Goal: Transaction & Acquisition: Purchase product/service

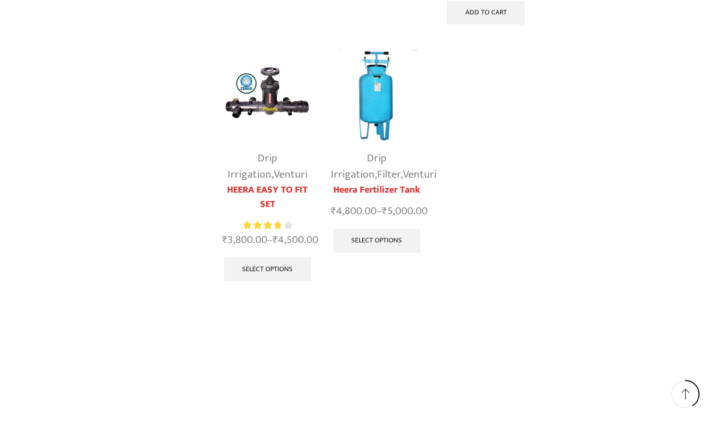
scroll to position [405, 0]
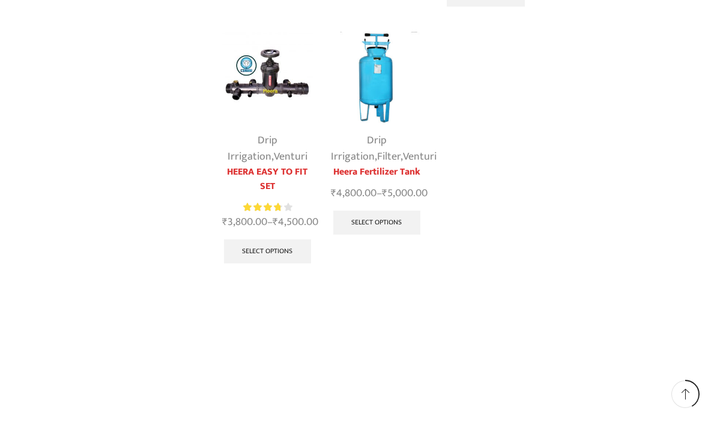
click at [284, 264] on link "Select options" at bounding box center [268, 252] width 88 height 24
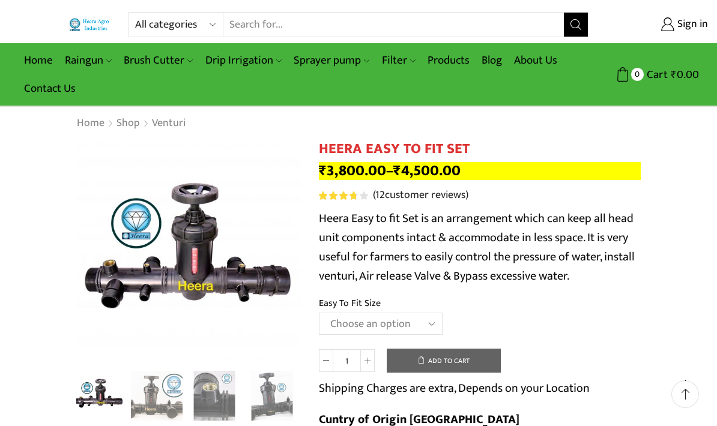
scroll to position [67, 0]
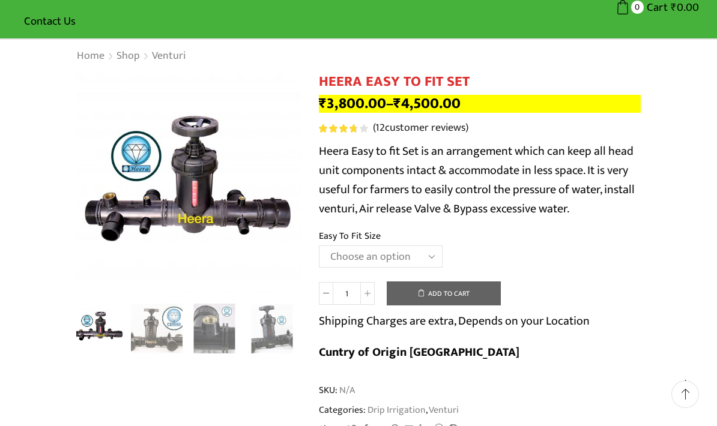
click at [432, 253] on select "Choose an option 2" Easy To Fit 2.5" Easy To Fit 3" Easy To Fit" at bounding box center [381, 257] width 124 height 22
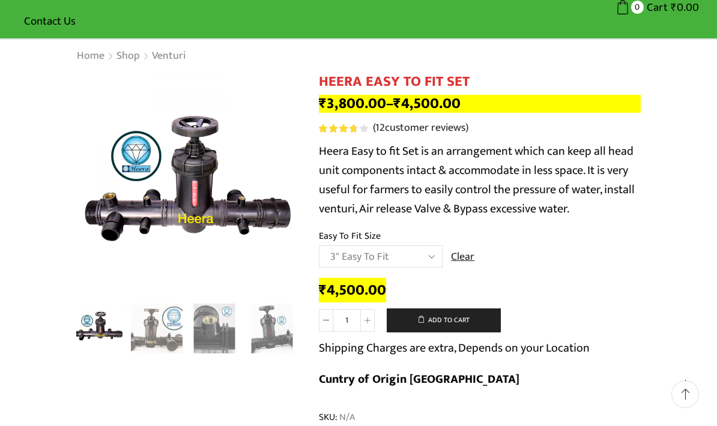
click at [420, 265] on select "Choose an option 2" Easy To Fit 2.5" Easy To Fit 3" Easy To Fit" at bounding box center [381, 257] width 124 height 22
click at [414, 259] on select "Choose an option 2" Easy To Fit 2.5" Easy To Fit 3" Easy To Fit" at bounding box center [381, 257] width 124 height 22
click at [402, 253] on select "Choose an option 2" Easy To Fit 2.5" Easy To Fit 3" Easy To Fit" at bounding box center [381, 257] width 124 height 22
click at [398, 256] on select "Choose an option 2" Easy To Fit 2.5" Easy To Fit 3" Easy To Fit" at bounding box center [381, 257] width 124 height 22
select select "3" Easy To Fit"
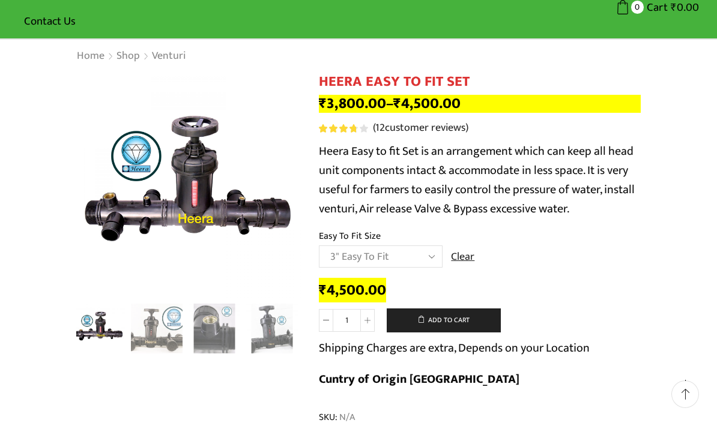
click at [407, 246] on select "Choose an option 2" Easy To Fit 2.5" Easy To Fit 3" Easy To Fit" at bounding box center [381, 257] width 124 height 22
click at [393, 255] on select "Choose an option 2" Easy To Fit 2.5" Easy To Fit 3" Easy To Fit" at bounding box center [381, 257] width 124 height 22
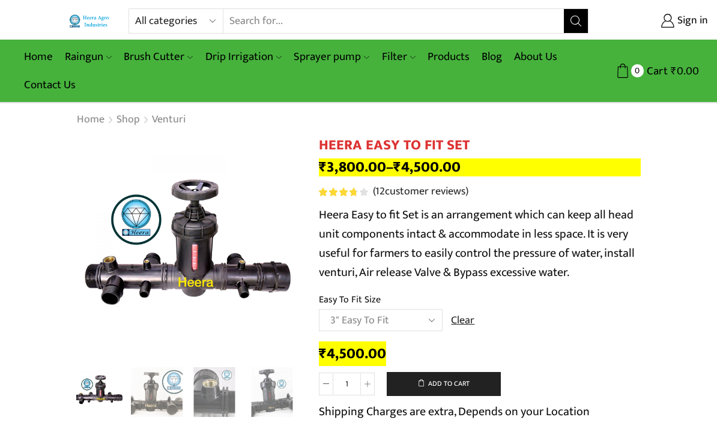
scroll to position [0, 0]
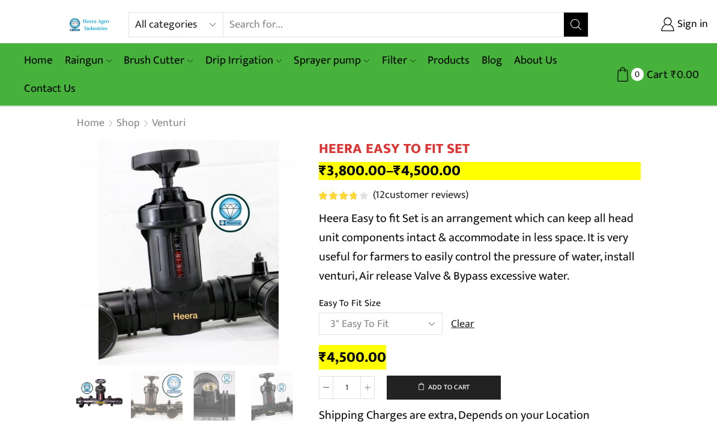
click at [83, 247] on div "Previous slide" at bounding box center [88, 256] width 30 height 30
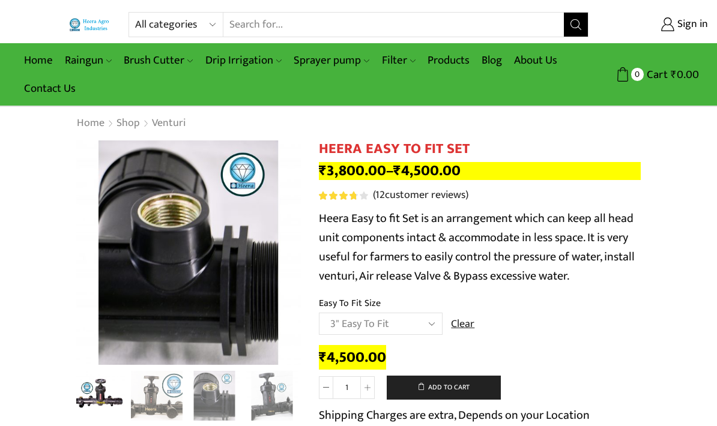
click at [92, 256] on div "Previous slide" at bounding box center [88, 256] width 30 height 30
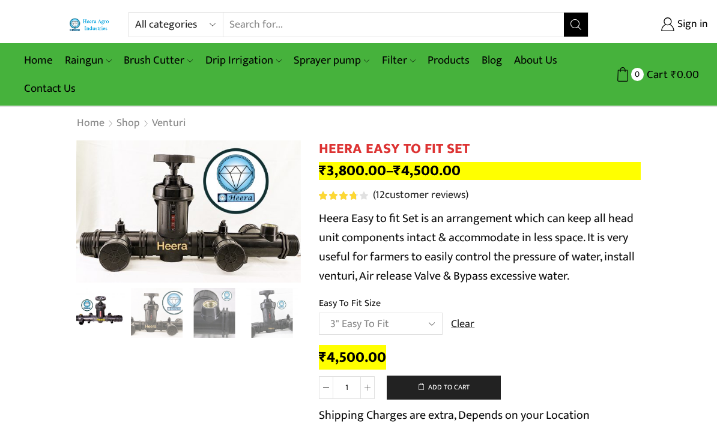
click at [91, 250] on img "2 / 8" at bounding box center [188, 211] width 225 height 142
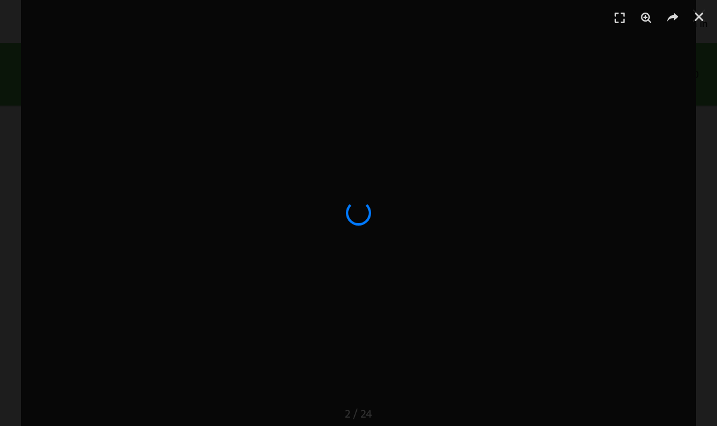
click at [702, 22] on icon "Close (Esc)" at bounding box center [699, 17] width 12 height 12
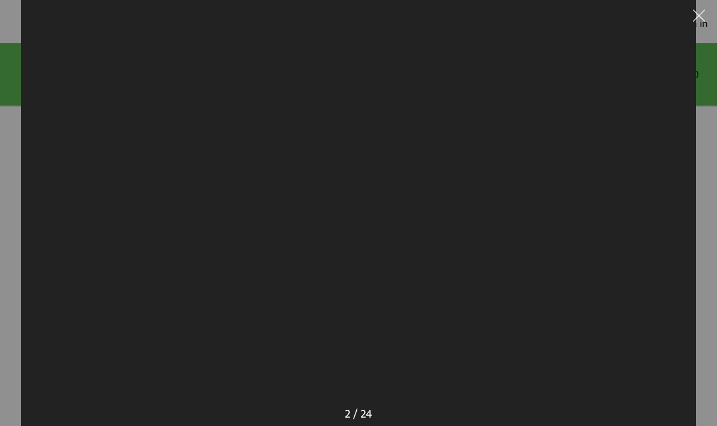
click at [702, 13] on button at bounding box center [699, 18] width 36 height 36
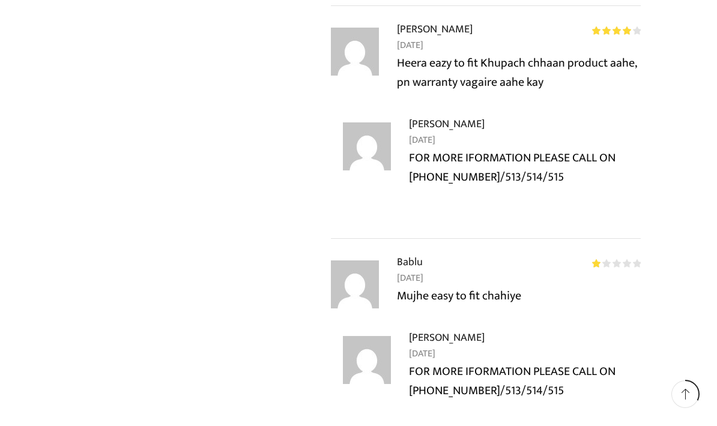
scroll to position [2794, 0]
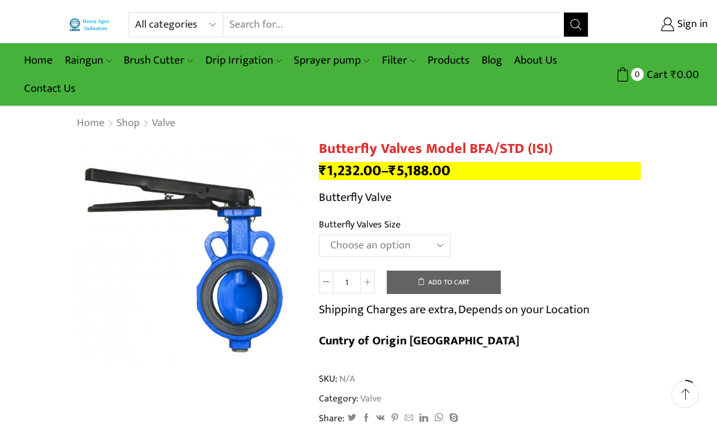
scroll to position [108, 0]
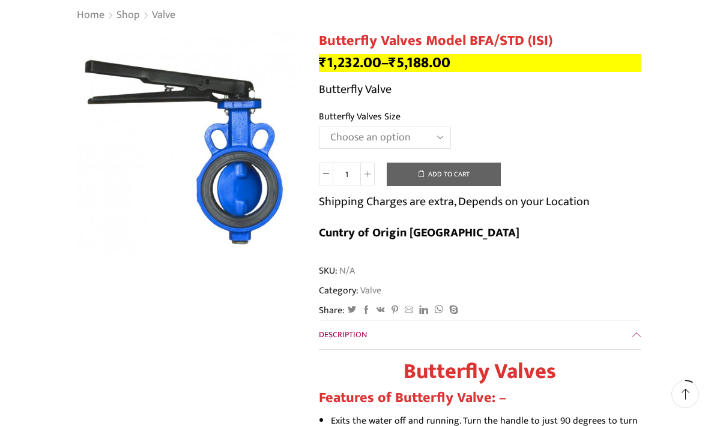
click at [345, 134] on select "Choose an option 1.5" Butterfly Valves 2"Butterfly Valves 2.5"Butterfly Valves …" at bounding box center [385, 138] width 132 height 22
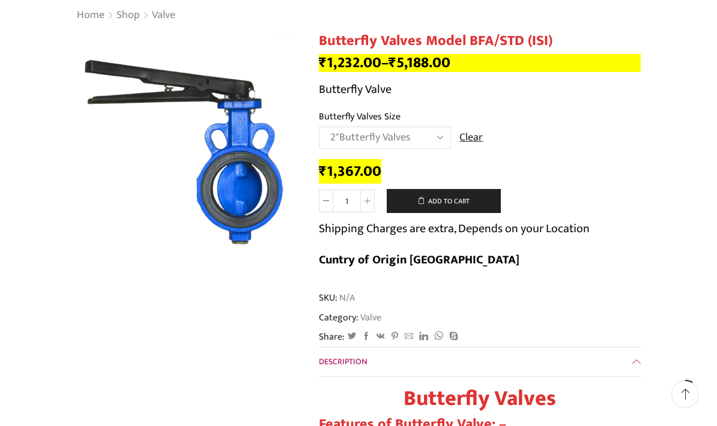
click at [339, 127] on select "Choose an option 1.5" Butterfly Valves 2"Butterfly Valves 2.5"Butterfly Valves …" at bounding box center [385, 138] width 132 height 22
click at [332, 141] on select "Choose an option 1.5" Butterfly Valves 2"Butterfly Valves 2.5"Butterfly Valves …" at bounding box center [385, 138] width 132 height 22
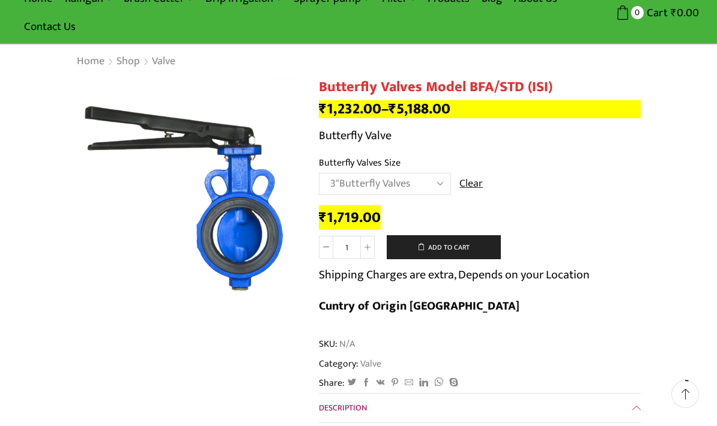
scroll to position [31, 0]
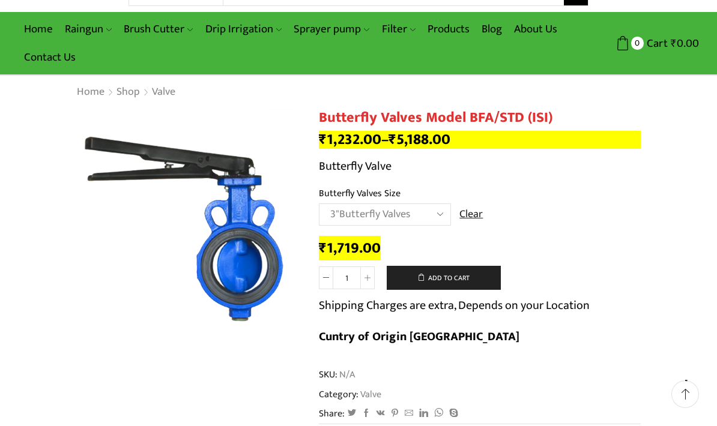
click at [430, 213] on select "Choose an option 1.5" Butterfly Valves 2"Butterfly Valves 2.5"Butterfly Valves …" at bounding box center [385, 215] width 132 height 22
click at [419, 211] on select "Choose an option 1.5" Butterfly Valves 2"Butterfly Valves 2.5"Butterfly Valves …" at bounding box center [385, 215] width 132 height 22
click at [405, 206] on select "Choose an option 1.5" Butterfly Valves 2"Butterfly Valves 2.5"Butterfly Valves …" at bounding box center [385, 215] width 132 height 22
select select "3butterfly-valves"
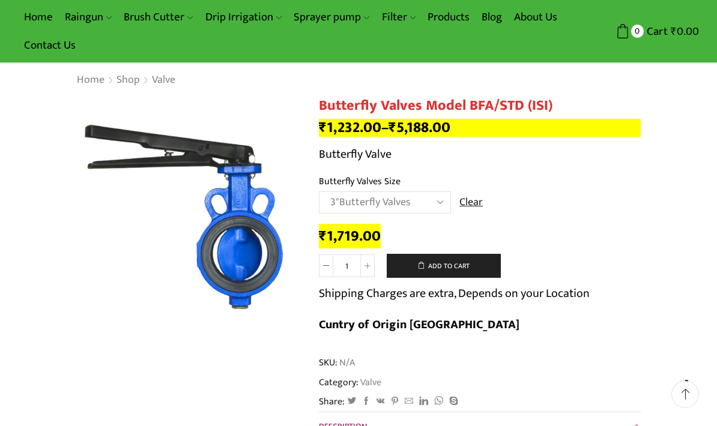
scroll to position [0, 0]
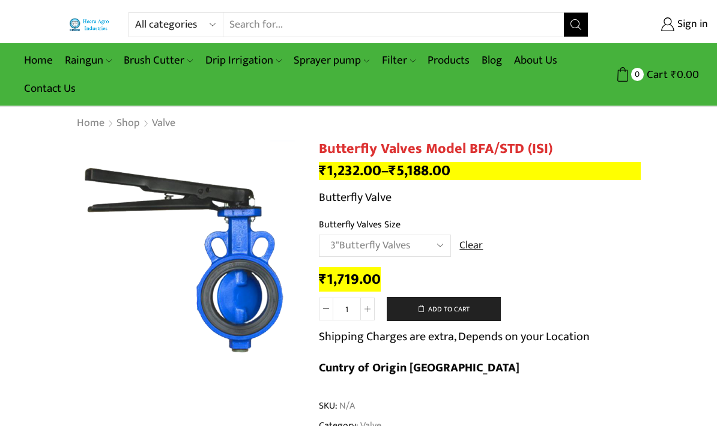
click at [207, 300] on img at bounding box center [188, 252] width 225 height 225
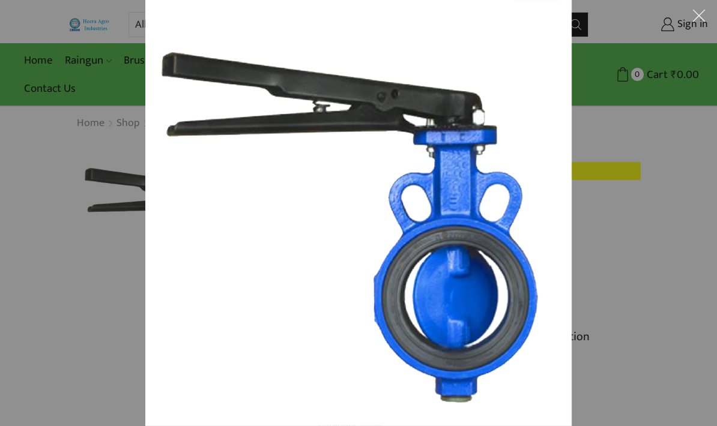
click at [187, 294] on img at bounding box center [358, 213] width 426 height 426
click at [181, 291] on img at bounding box center [358, 213] width 426 height 426
click at [89, 261] on div at bounding box center [358, 213] width 717 height 426
click at [157, 289] on img at bounding box center [358, 213] width 426 height 426
click at [164, 294] on img at bounding box center [358, 213] width 426 height 426
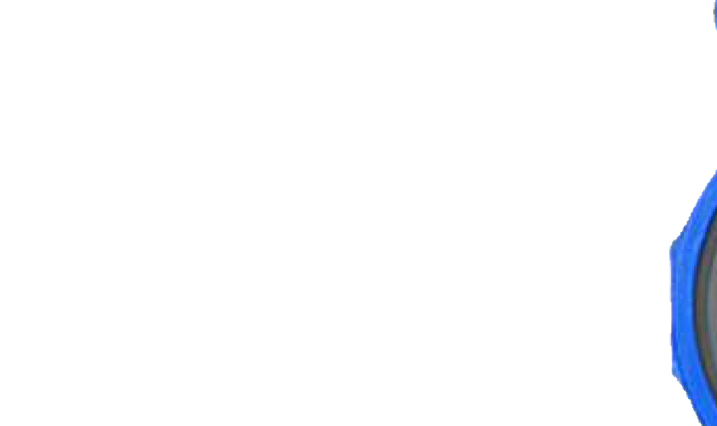
click at [166, 294] on img at bounding box center [625, 57] width 1251 height 1251
click at [169, 297] on img at bounding box center [625, 57] width 1251 height 1251
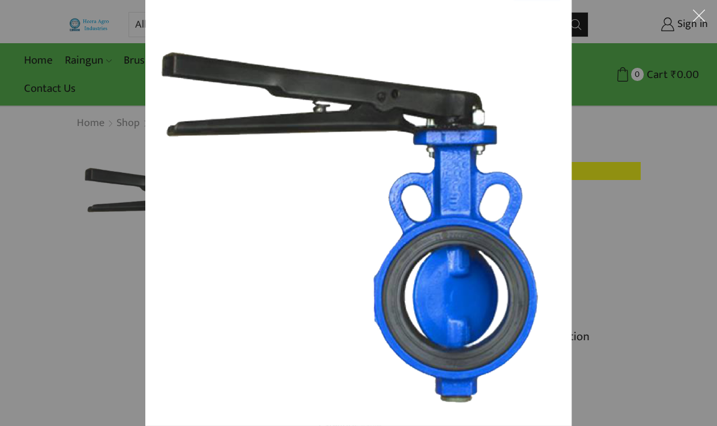
click at [695, 10] on button at bounding box center [699, 18] width 36 height 36
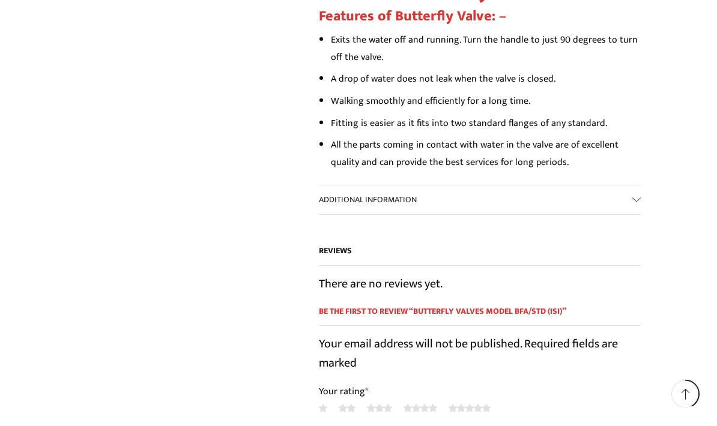
scroll to position [518, 0]
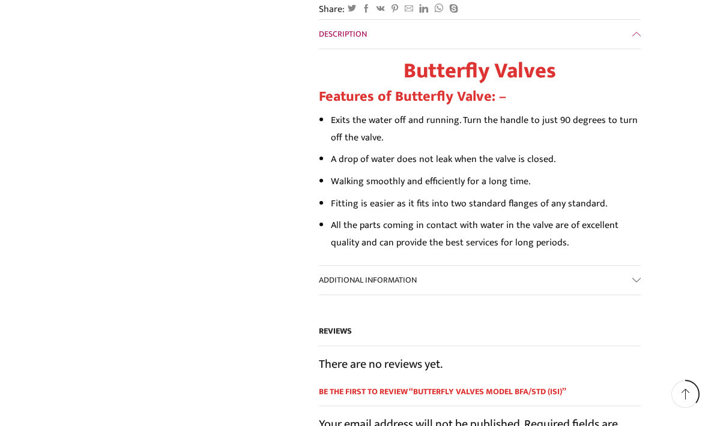
scroll to position [434, 0]
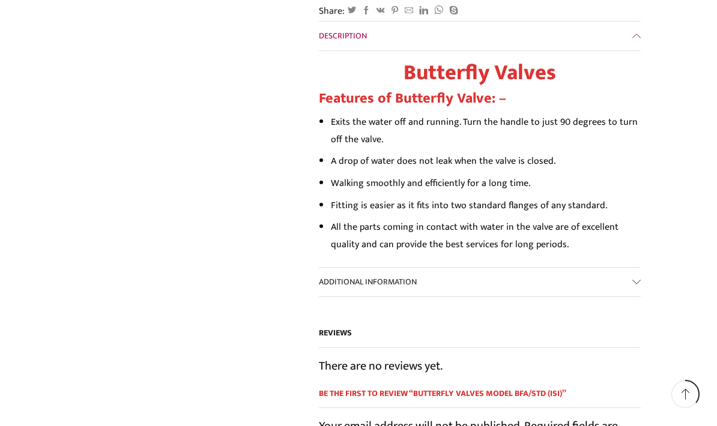
click at [593, 268] on link "Additional information" at bounding box center [480, 282] width 322 height 29
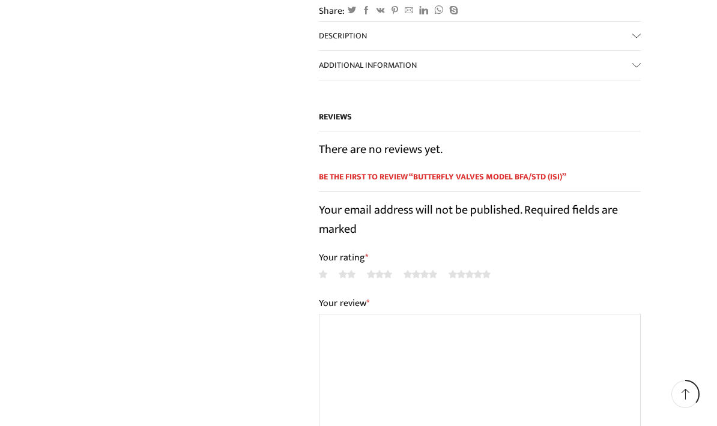
click at [586, 277] on p "1 of 5 stars 2 of 5 stars 3 of 5 stars 4 of 5 stars 5 of 5 stars" at bounding box center [480, 274] width 322 height 19
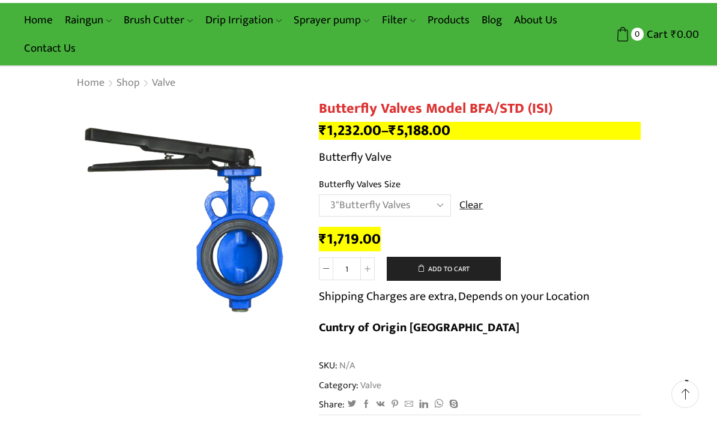
scroll to position [49, 0]
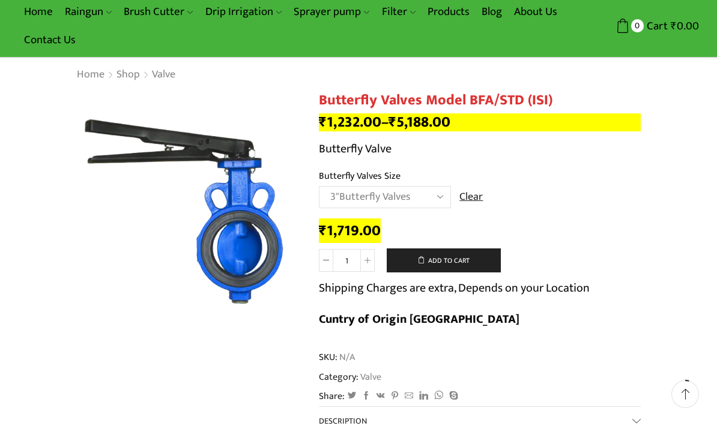
click at [0, 0] on link "Heera Online Drip Lateral" at bounding box center [0, 0] width 0 height 0
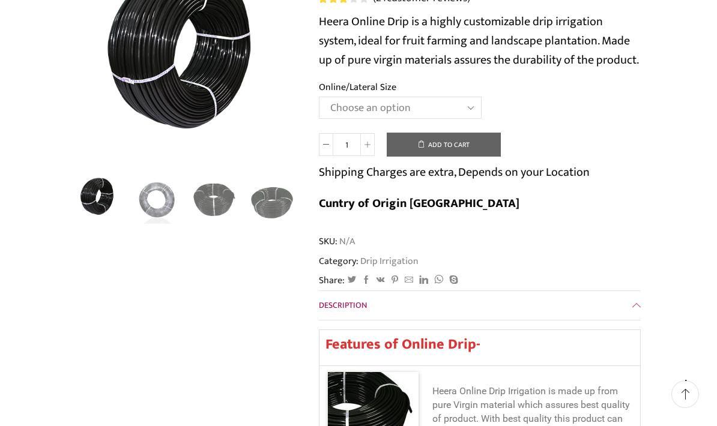
scroll to position [144, 0]
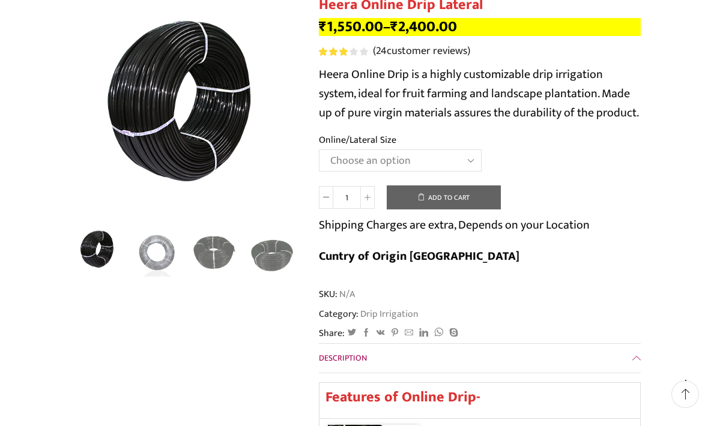
click at [328, 160] on select "Choose an option Heera Online 16MM Heera Online GOLD 16MM Heera Online 12MM Hee…" at bounding box center [400, 161] width 163 height 22
select select "Heera Online 16MM"
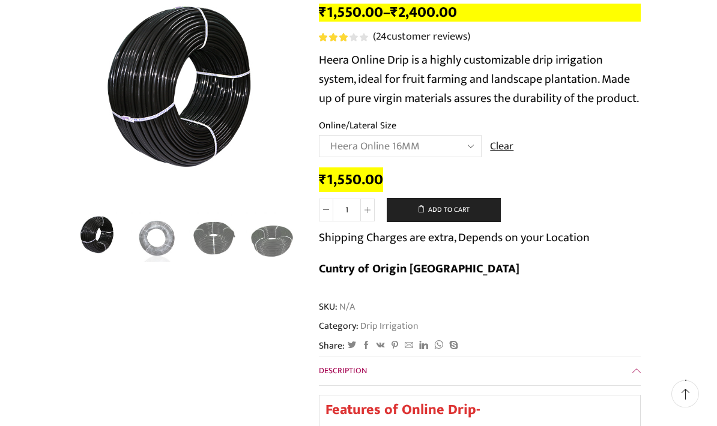
scroll to position [157, 0]
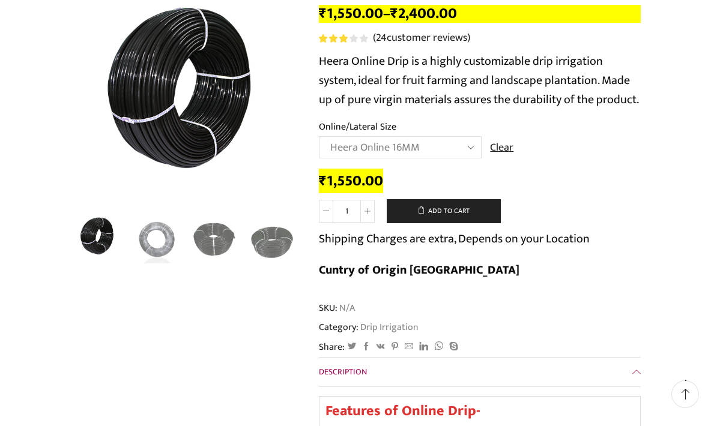
click at [327, 153] on select "Choose an option Heera Online 16MM Heera Online GOLD 16MM Heera Online 12MM Hee…" at bounding box center [400, 147] width 163 height 22
click at [530, 301] on span "SKU: N/A" at bounding box center [480, 308] width 322 height 14
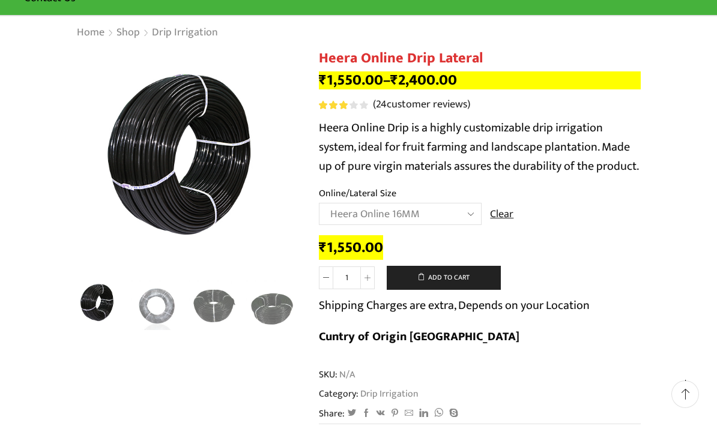
scroll to position [89, 0]
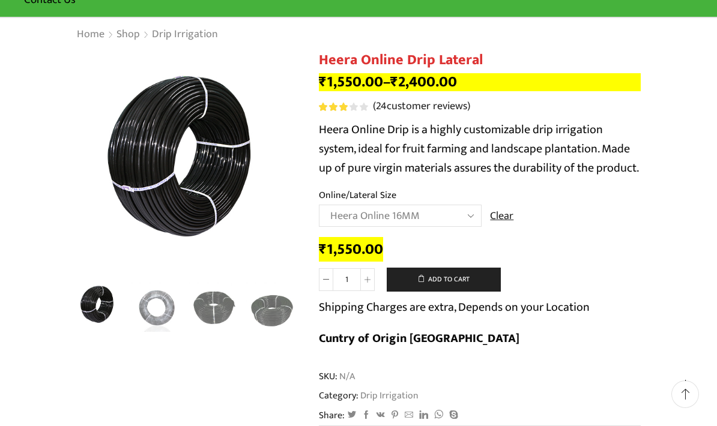
click at [471, 222] on select "Choose an option Heera Online 16MM Heera Online GOLD 16MM Heera Online 12MM Hee…" at bounding box center [400, 216] width 163 height 22
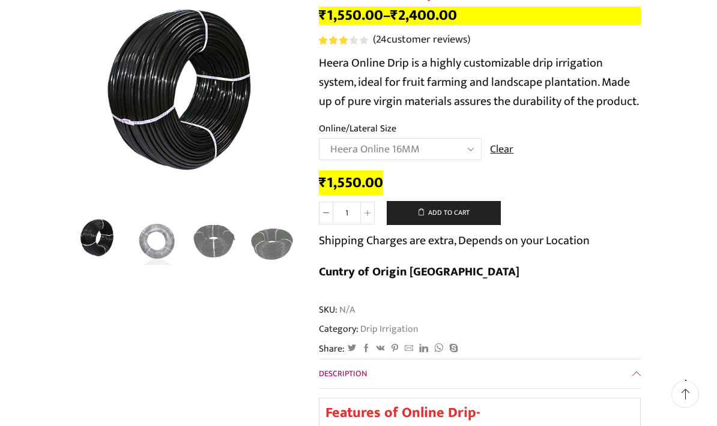
scroll to position [155, 0]
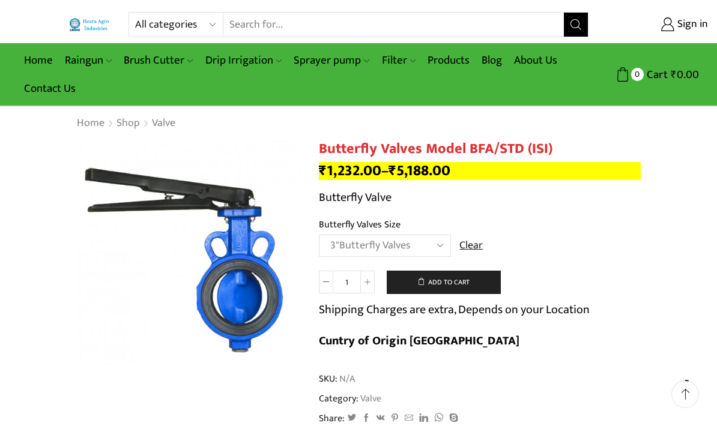
select select "3butterfly-valves"
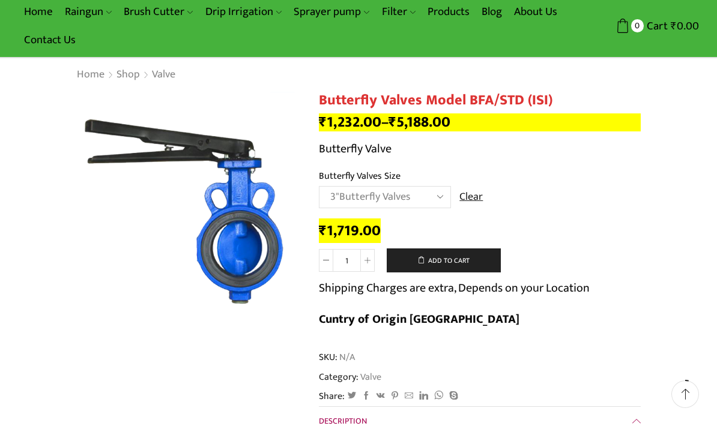
click at [119, 67] on link "Shop" at bounding box center [128, 75] width 25 height 16
